Goal: Book appointment/travel/reservation

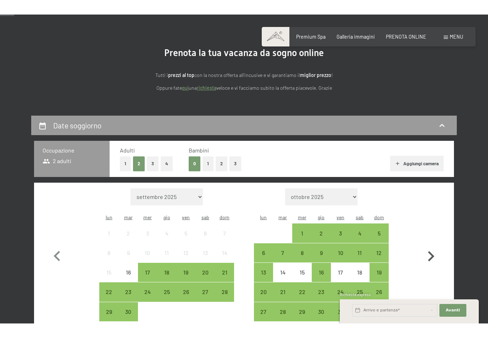
scroll to position [65, 0]
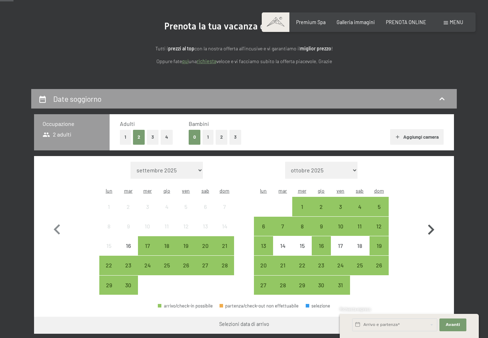
click at [431, 230] on icon "button" at bounding box center [431, 229] width 6 height 10
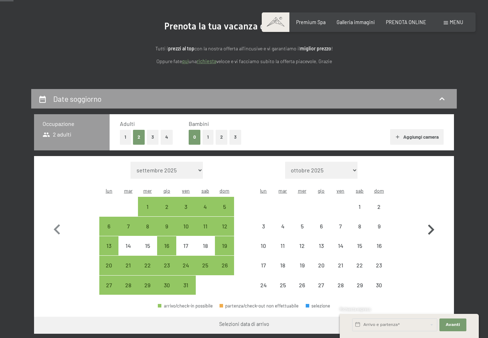
select select "[DATE]"
click at [431, 230] on icon "button" at bounding box center [431, 229] width 6 height 10
select select "[DATE]"
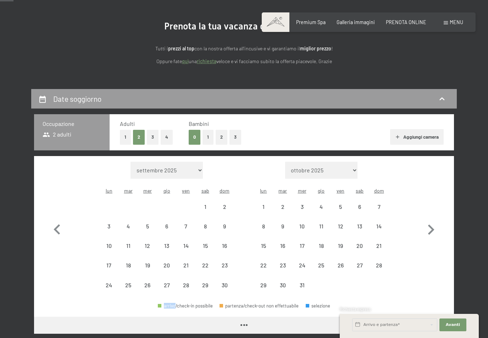
select select "[DATE]"
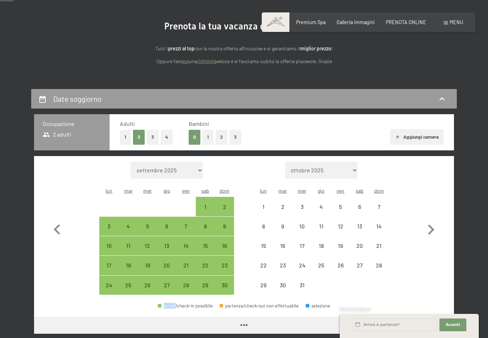
select select "[DATE]"
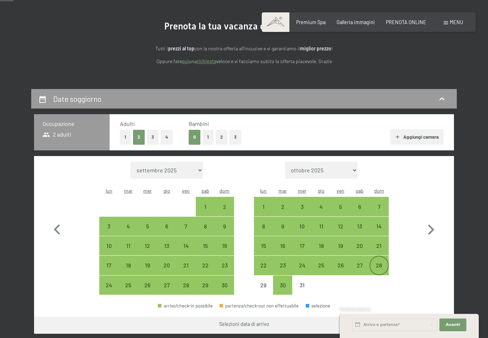
click at [378, 269] on div "28" at bounding box center [379, 271] width 18 height 18
select select "[DATE]"
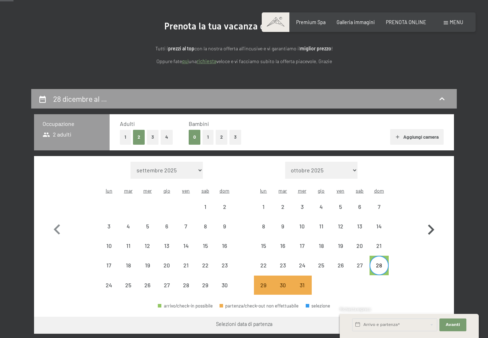
click at [429, 224] on icon "button" at bounding box center [431, 229] width 6 height 10
select select "[DATE]"
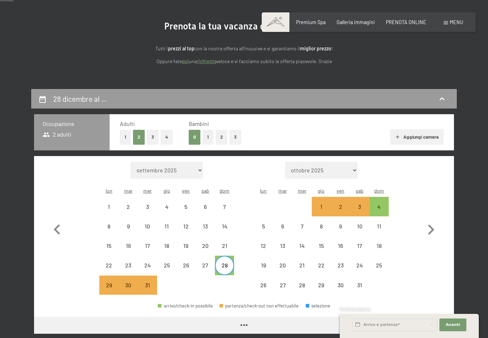
select select "[DATE]"
click at [379, 207] on div "4" at bounding box center [379, 213] width 18 height 18
select select "[DATE]"
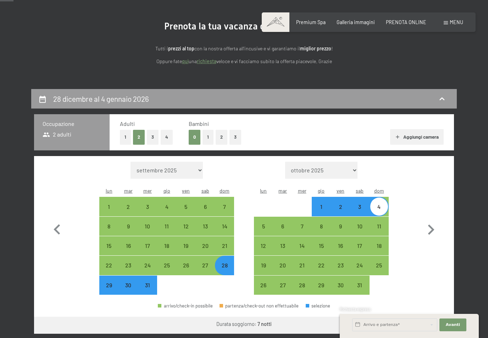
click at [208, 139] on button "1" at bounding box center [207, 137] width 11 height 15
select select "[DATE]"
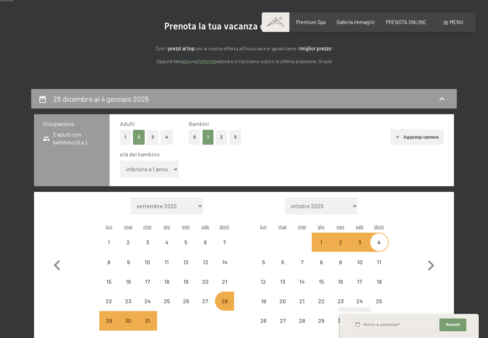
select select "[DATE]"
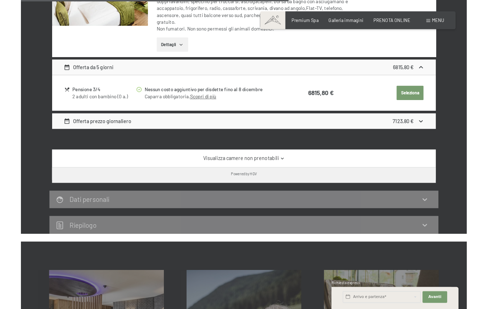
scroll to position [574, 0]
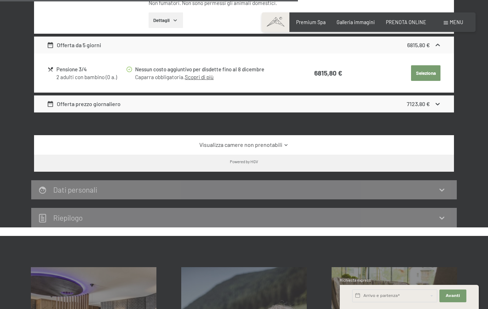
click at [286, 142] on icon at bounding box center [285, 144] width 5 height 5
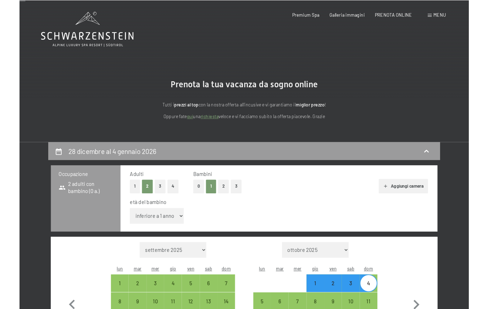
scroll to position [27, 0]
